Goal: Information Seeking & Learning: Find specific fact

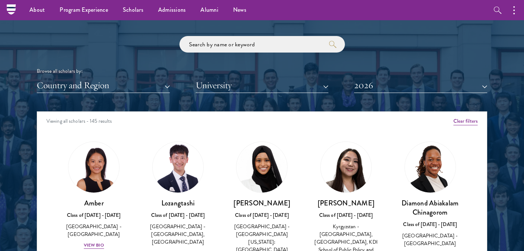
scroll to position [864, 0]
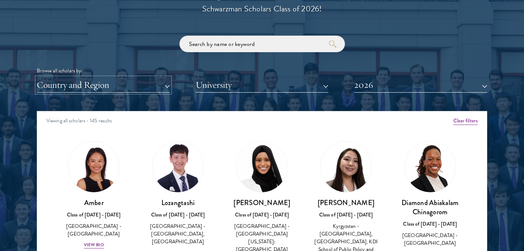
click at [148, 83] on button "Country and Region" at bounding box center [103, 85] width 133 height 15
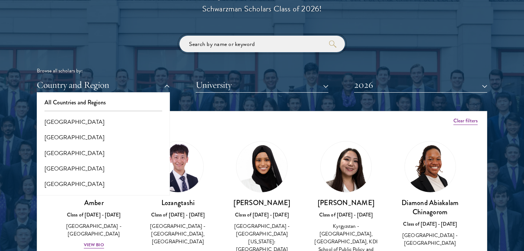
click at [206, 46] on input "search" at bounding box center [262, 44] width 166 height 17
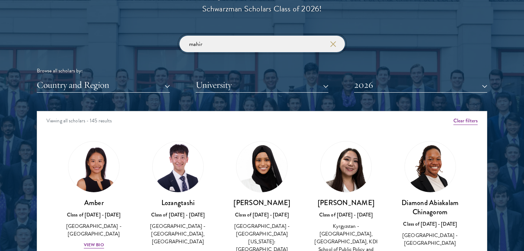
type input "mahir"
click button "submit" at bounding box center [0, 0] width 0 height 0
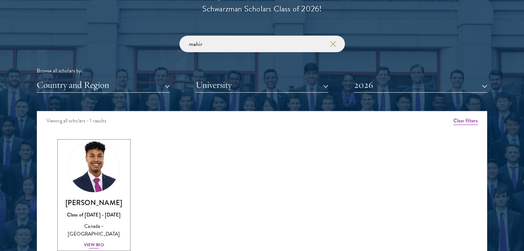
click at [97, 242] on div "View Bio" at bounding box center [94, 245] width 20 height 7
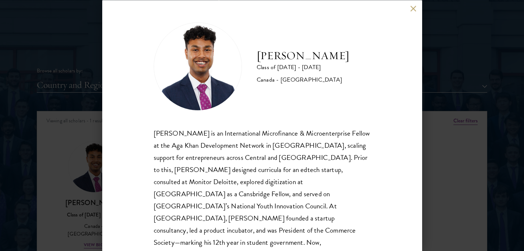
scroll to position [19, 0]
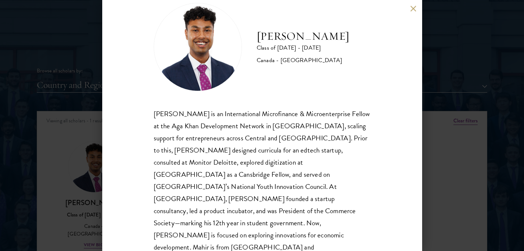
click at [378, 69] on div "[PERSON_NAME] Class of [DATE] - [DATE] [GEOGRAPHIC_DATA] - [GEOGRAPHIC_DATA] [P…" at bounding box center [262, 125] width 320 height 251
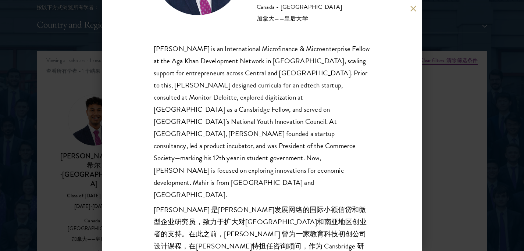
scroll to position [106, 0]
drag, startPoint x: 207, startPoint y: 235, endPoint x: 257, endPoint y: 238, distance: 49.7
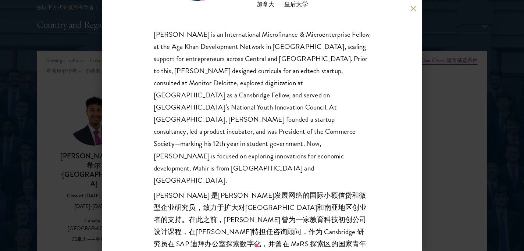
scroll to position [122, 0]
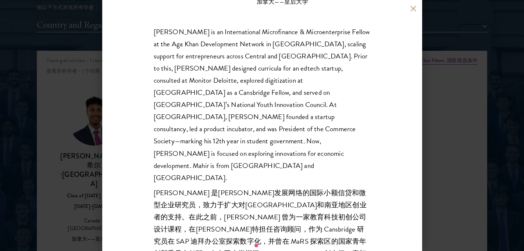
click at [352, 118] on div "[PERSON_NAME] is an International Microfinance & Microenterprise Fellow at the …" at bounding box center [262, 162] width 217 height 273
